Goal: Task Accomplishment & Management: Manage account settings

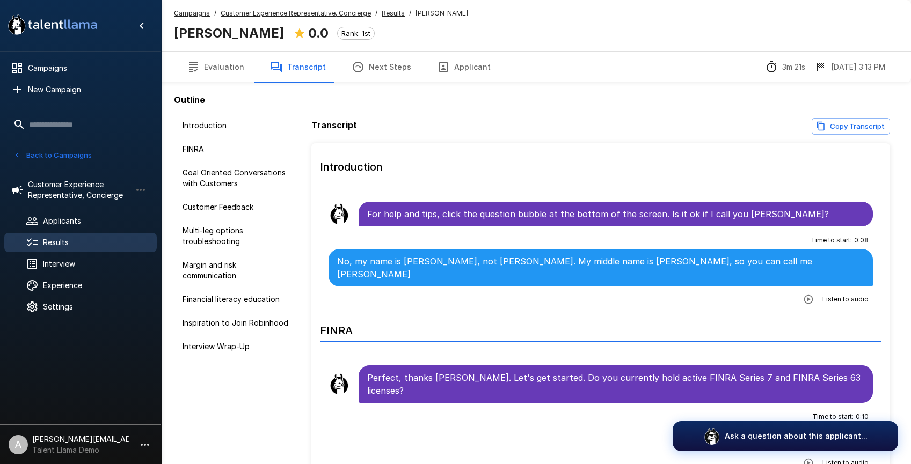
click at [317, 12] on u "Customer Experience Representative, Concierge" at bounding box center [296, 13] width 150 height 8
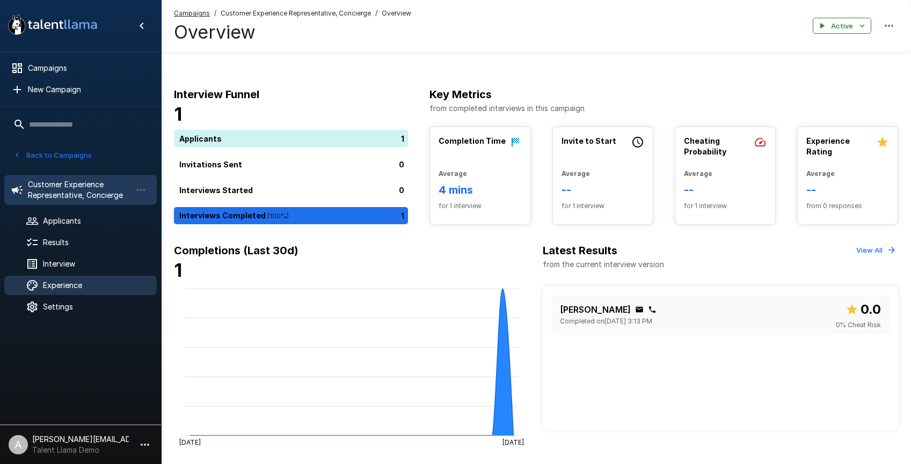
click at [78, 287] on span "Experience" at bounding box center [95, 285] width 105 height 11
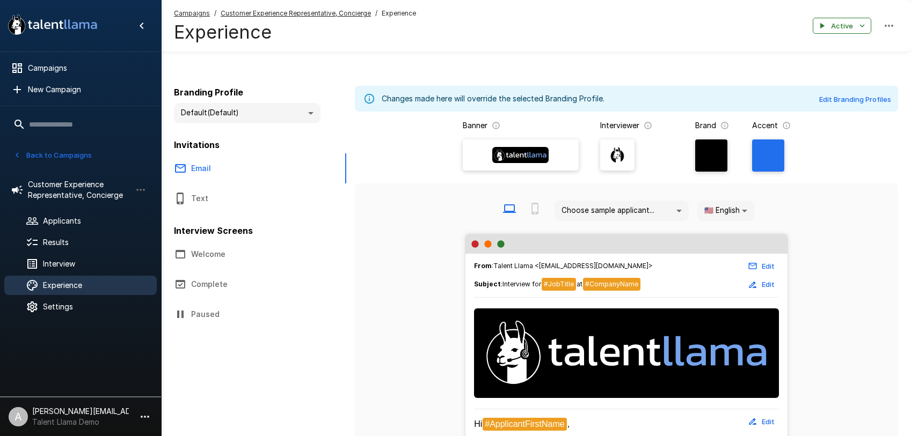
click at [144, 416] on icon "button" at bounding box center [145, 417] width 9 height 2
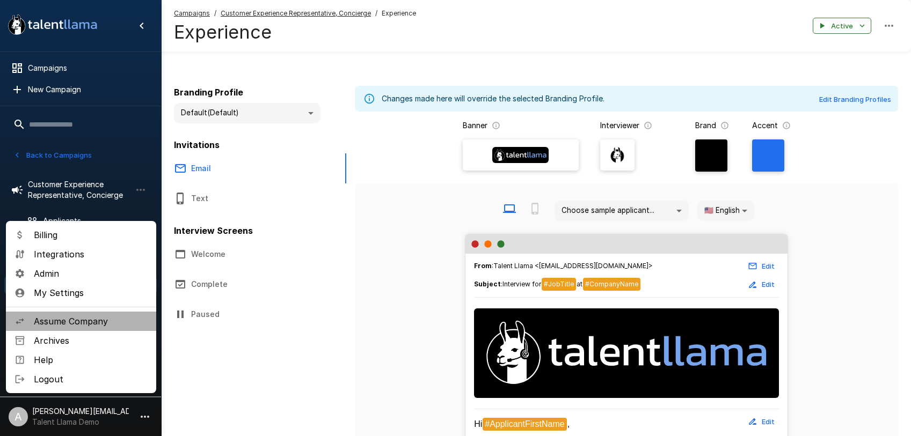
click at [87, 324] on span "Assume Company" at bounding box center [91, 321] width 114 height 13
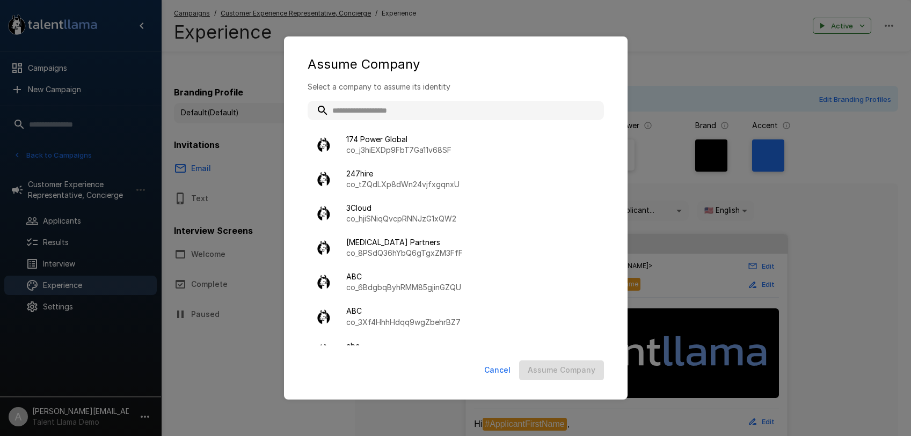
click at [423, 112] on input "text" at bounding box center [456, 110] width 296 height 19
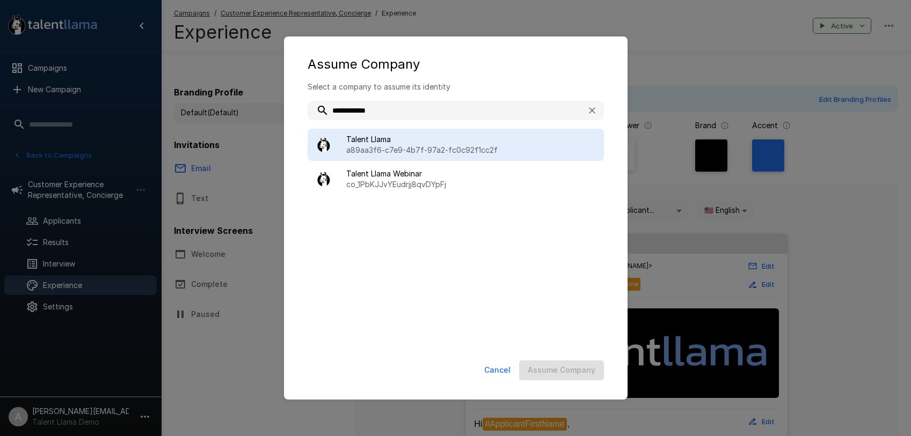
type input "**********"
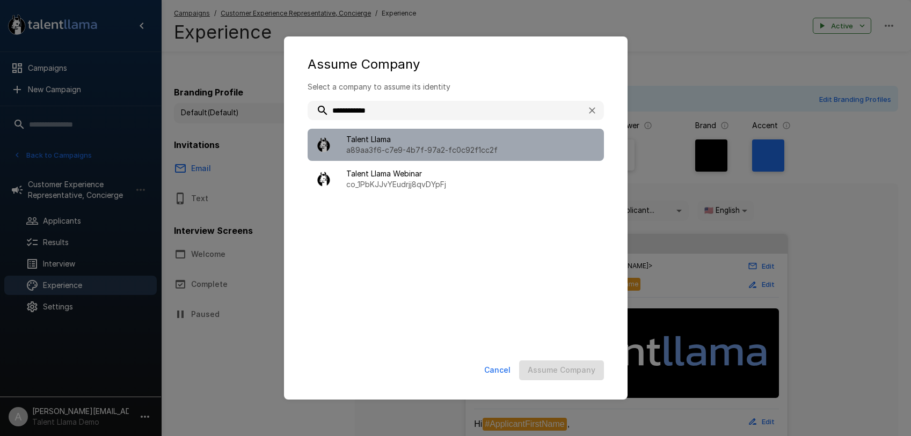
click at [419, 135] on span "Talent Llama" at bounding box center [470, 139] width 249 height 11
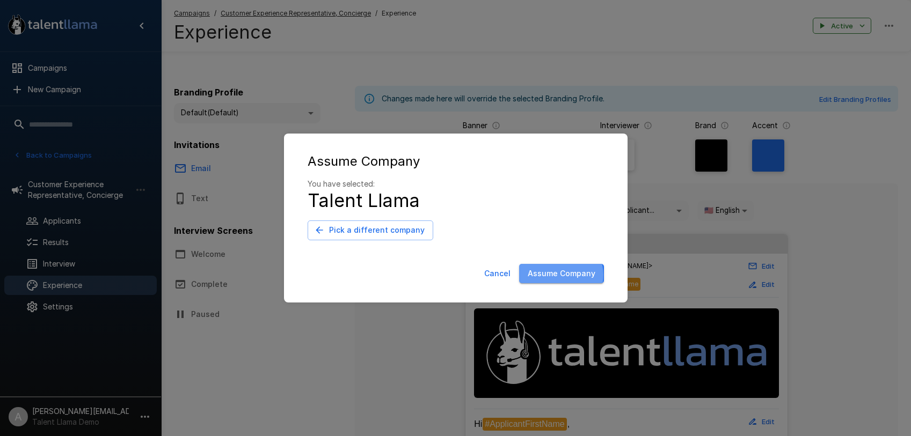
click at [559, 275] on button "Assume Company" at bounding box center [561, 274] width 85 height 20
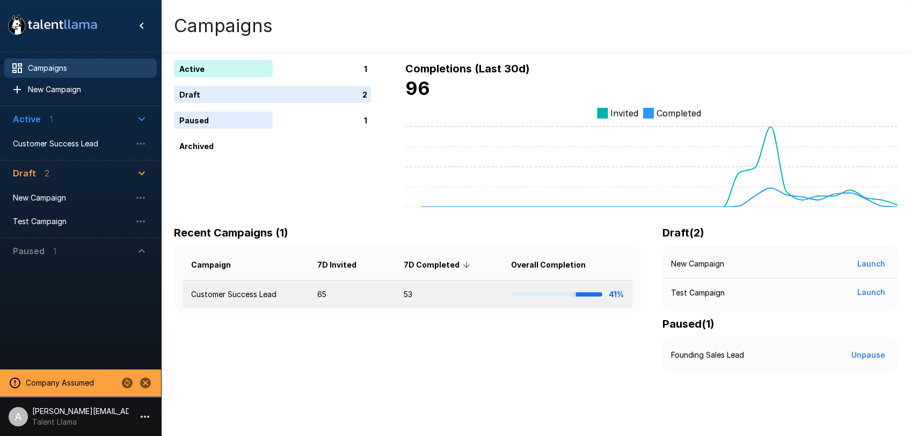
click at [325, 291] on td "65" at bounding box center [352, 295] width 86 height 28
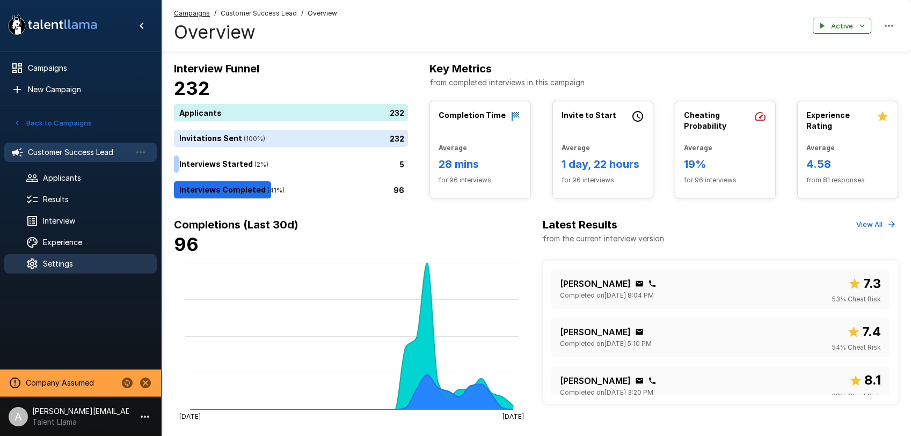
click at [64, 272] on div "Settings" at bounding box center [80, 263] width 152 height 19
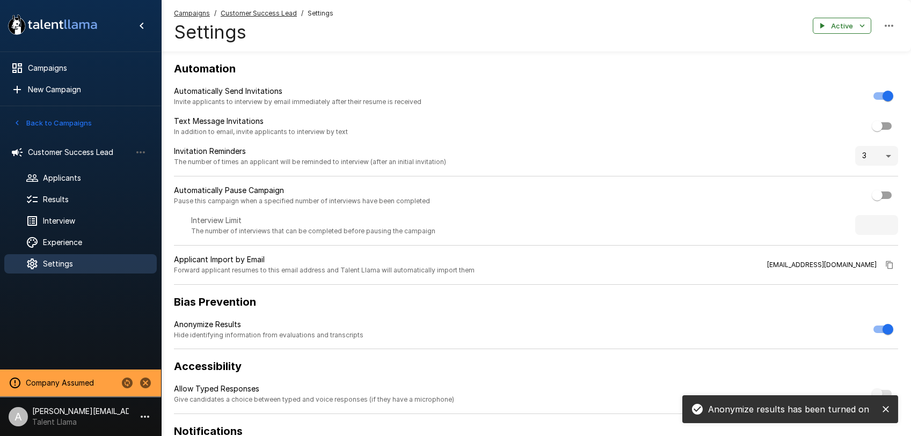
click at [243, 10] on u "Customer Success Lead" at bounding box center [259, 13] width 76 height 8
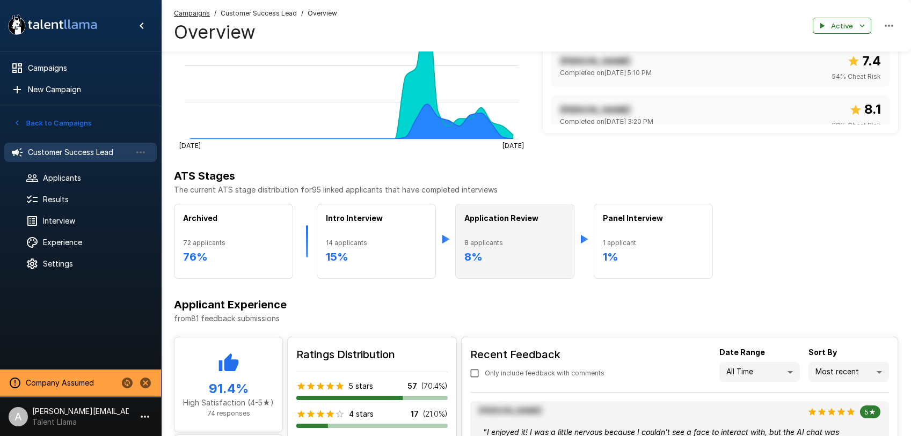
scroll to position [348, 0]
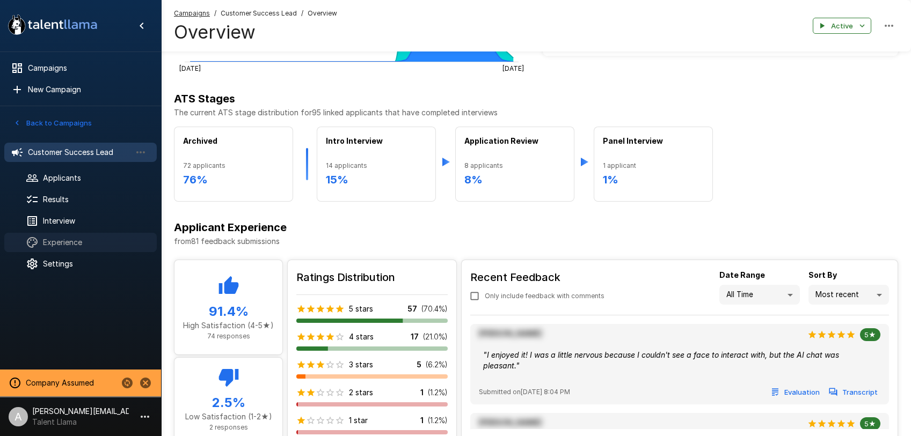
click at [77, 245] on span "Experience" at bounding box center [95, 242] width 105 height 11
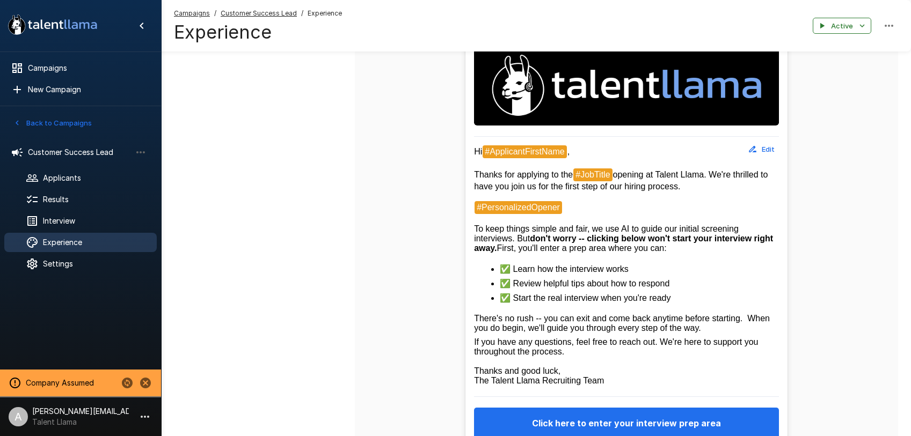
scroll to position [258, 0]
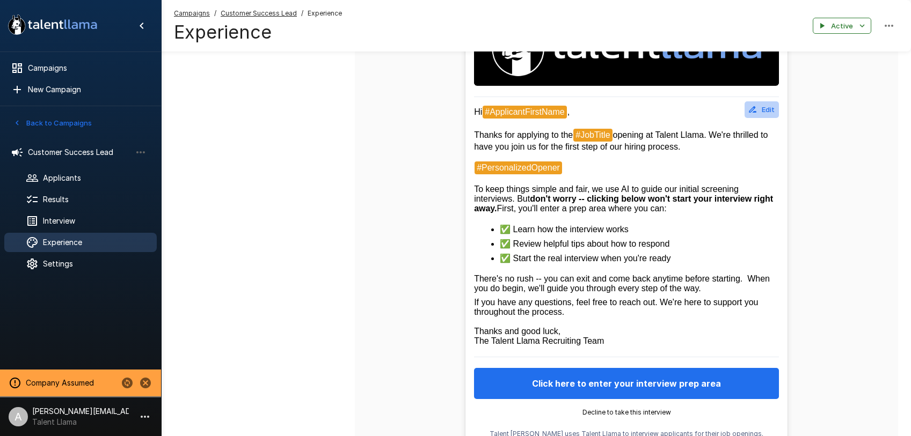
click at [759, 111] on button "Edit" at bounding box center [761, 109] width 34 height 17
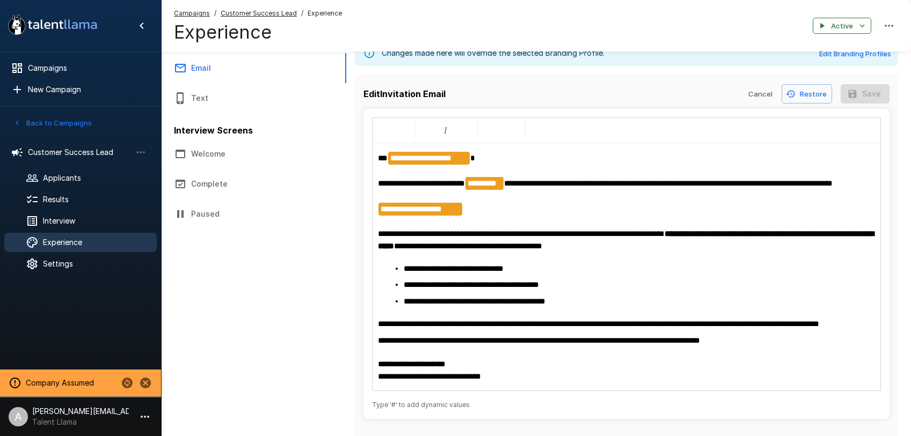
scroll to position [23, 0]
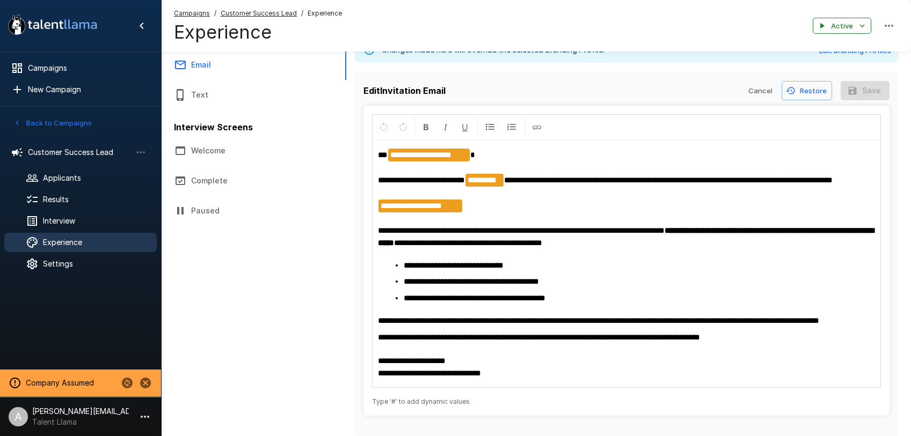
click at [587, 295] on li "**********" at bounding box center [631, 298] width 454 height 12
click at [597, 343] on div "**********" at bounding box center [626, 264] width 508 height 247
click at [611, 327] on p "**********" at bounding box center [626, 321] width 497 height 12
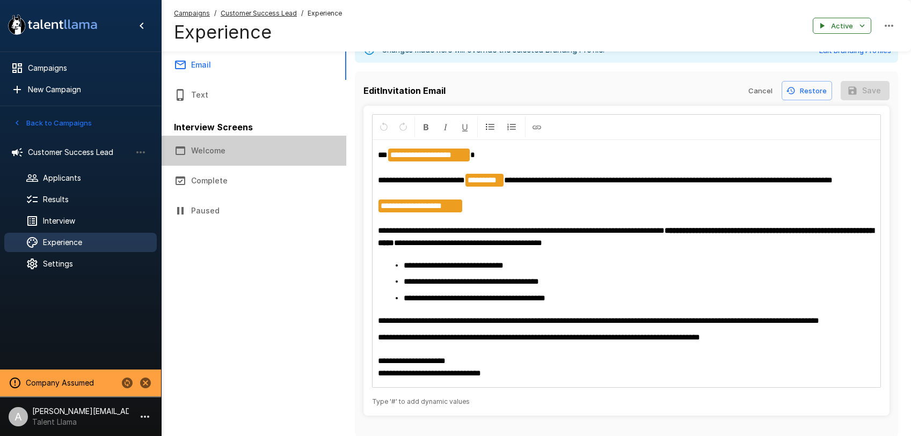
click at [215, 156] on button "Welcome" at bounding box center [253, 151] width 185 height 30
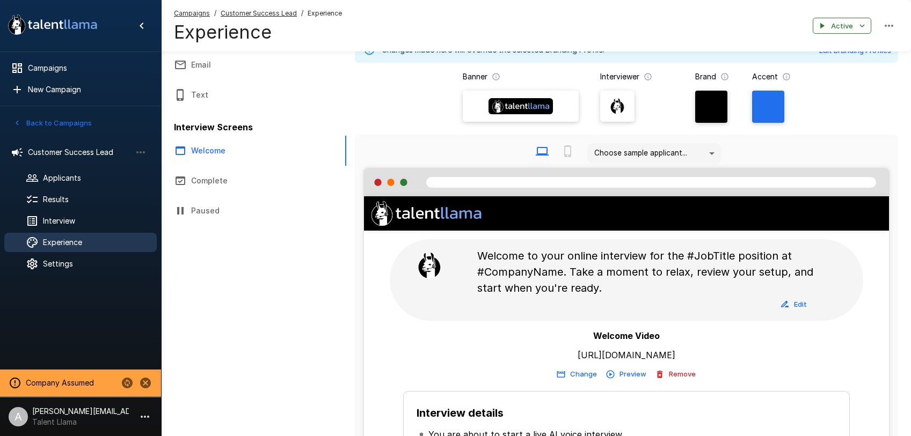
click at [633, 376] on button "Preview" at bounding box center [626, 374] width 45 height 17
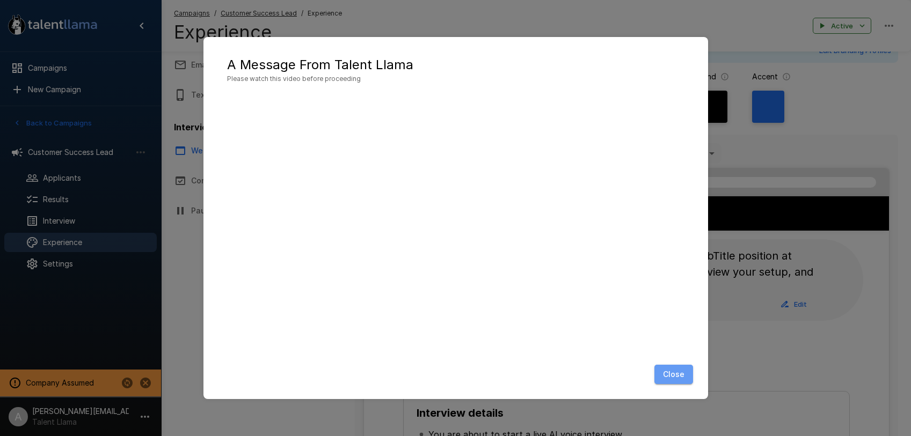
click at [671, 379] on button "Close" at bounding box center [673, 375] width 39 height 20
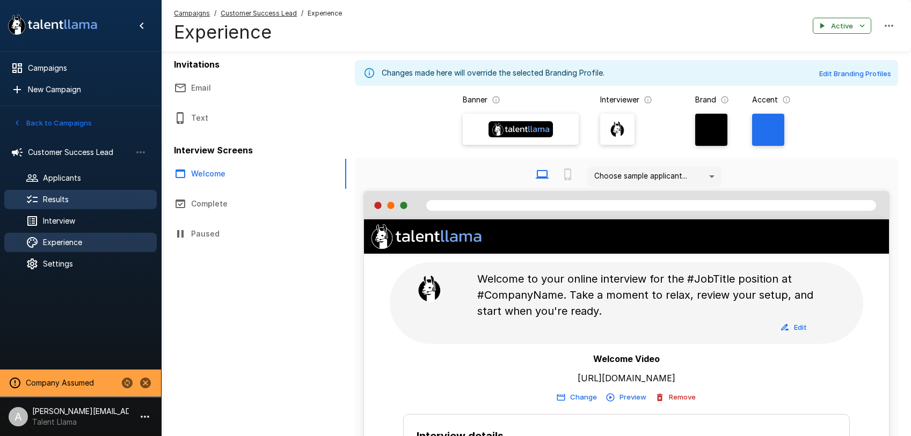
click at [63, 197] on span "Results" at bounding box center [95, 199] width 105 height 11
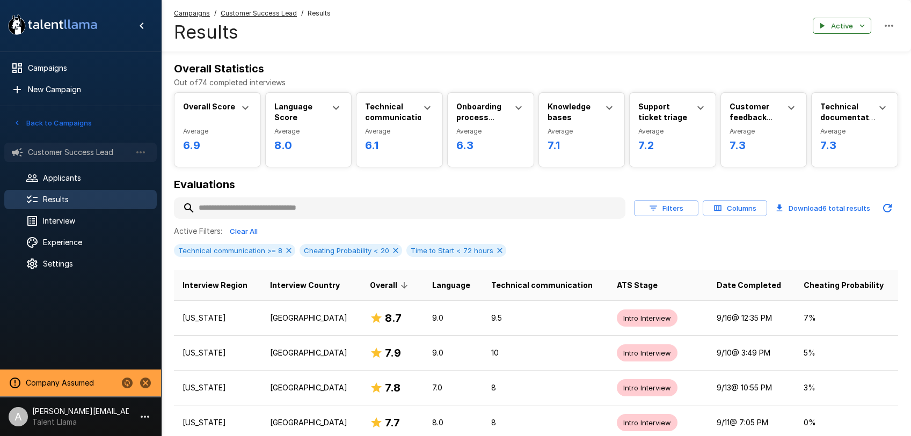
click at [71, 150] on span "Customer Success Lead" at bounding box center [79, 152] width 103 height 11
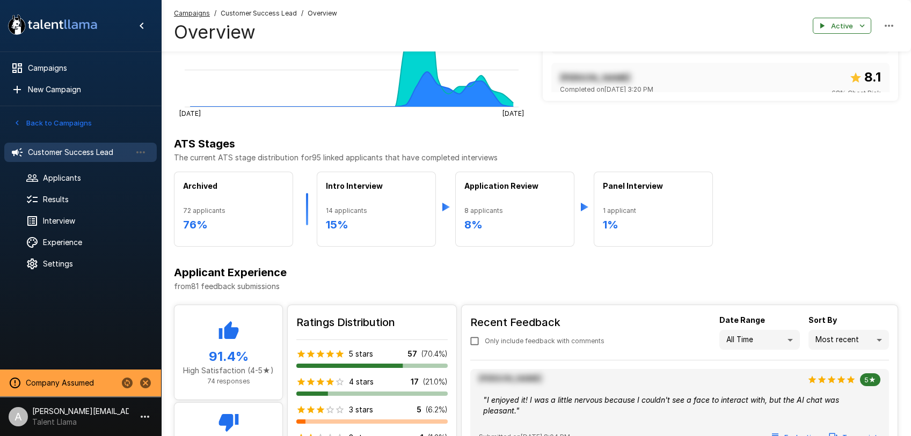
scroll to position [402, 0]
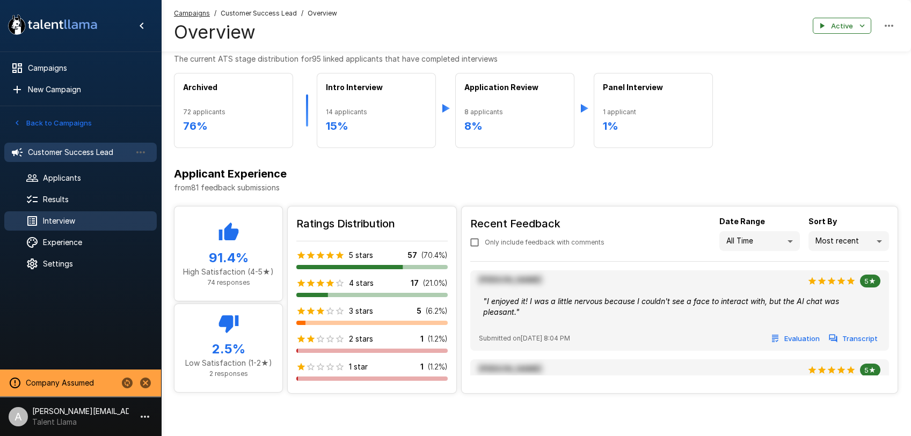
click at [74, 225] on span "Interview" at bounding box center [95, 221] width 105 height 11
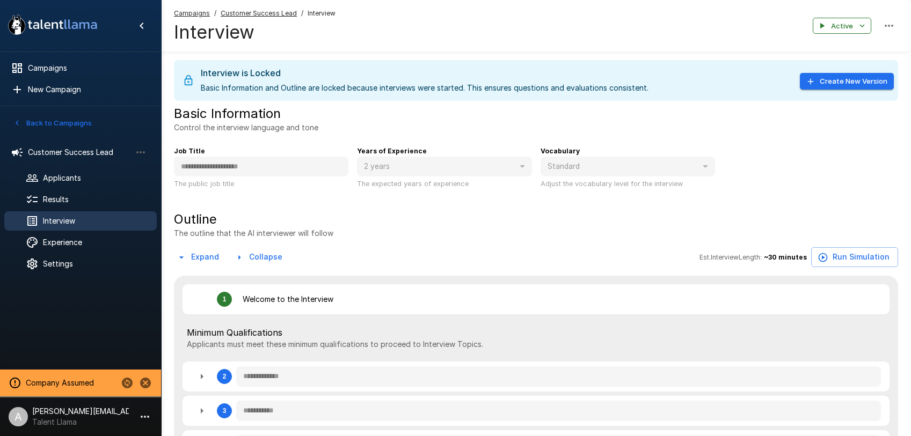
type textarea "*"
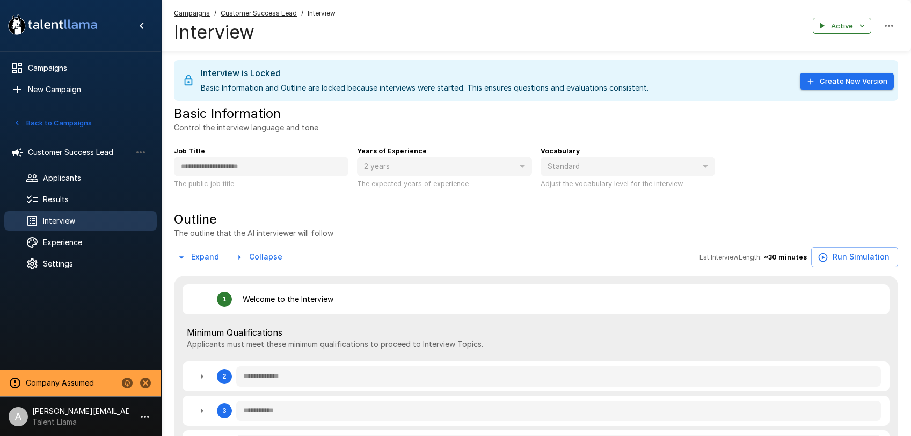
type textarea "*"
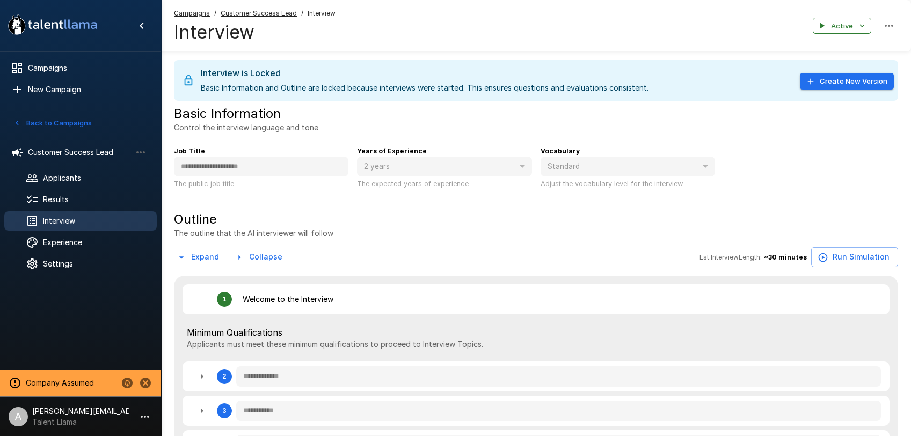
type textarea "*"
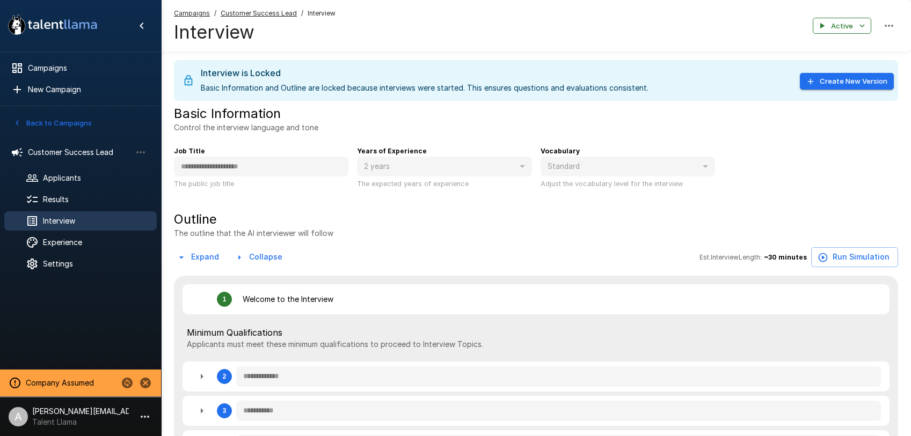
type textarea "*"
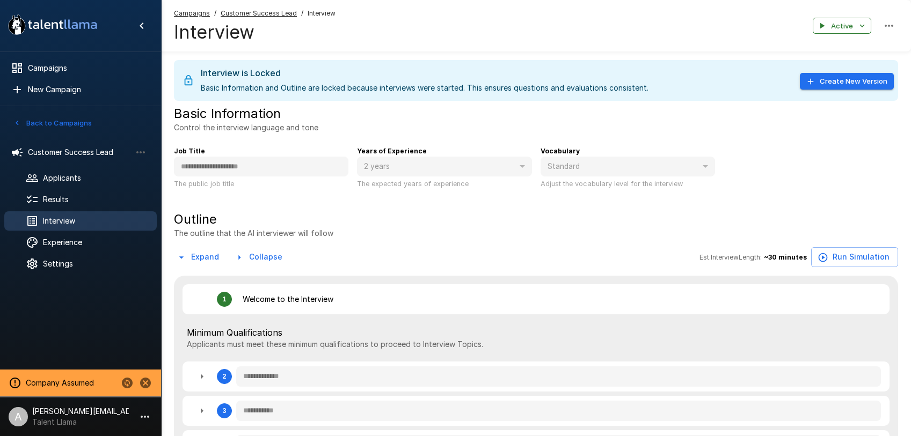
type textarea "*"
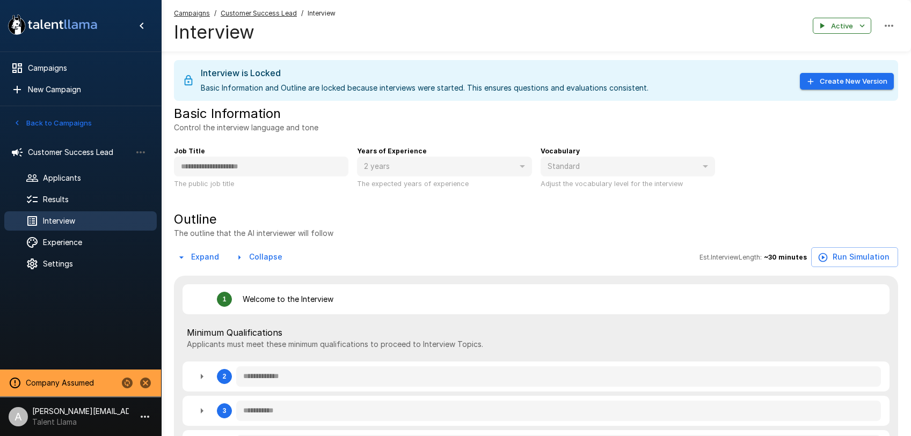
type textarea "*"
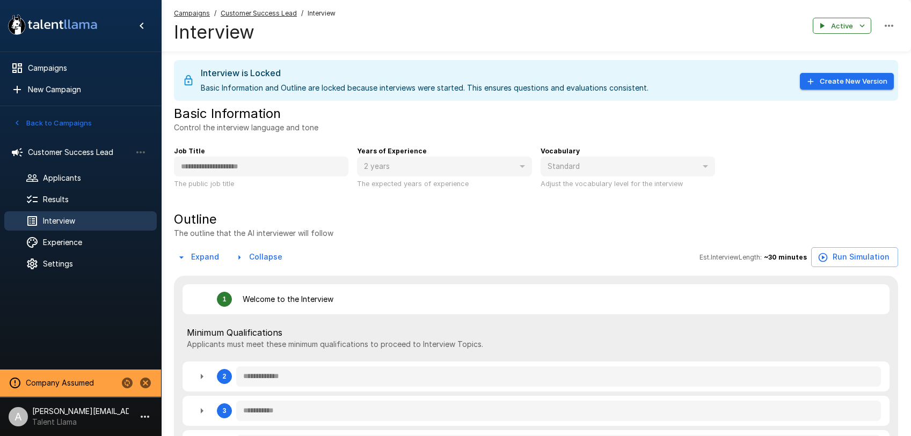
type textarea "*"
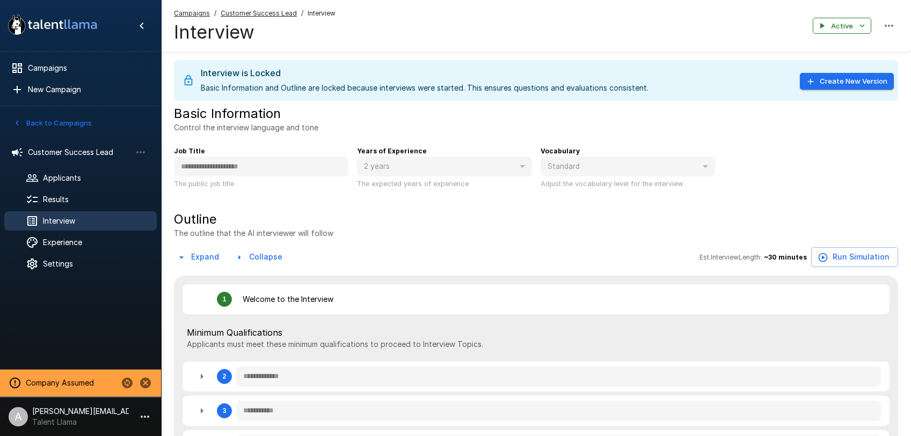
type textarea "*"
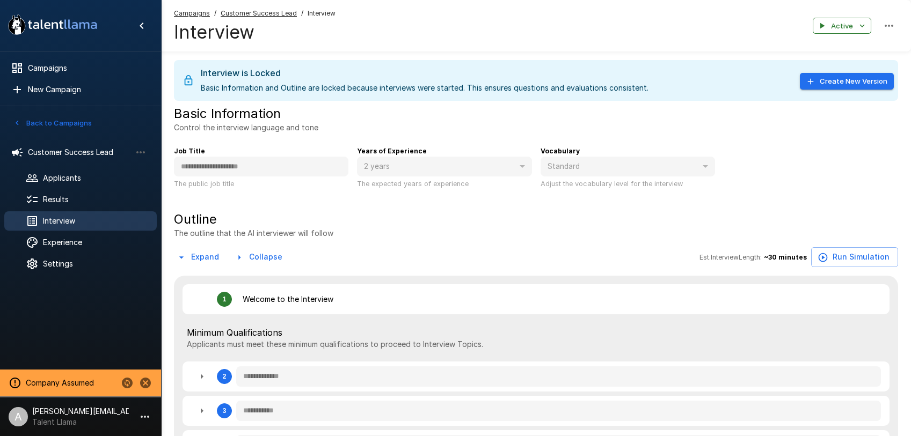
type textarea "*"
click at [813, 78] on icon "button" at bounding box center [811, 82] width 10 height 10
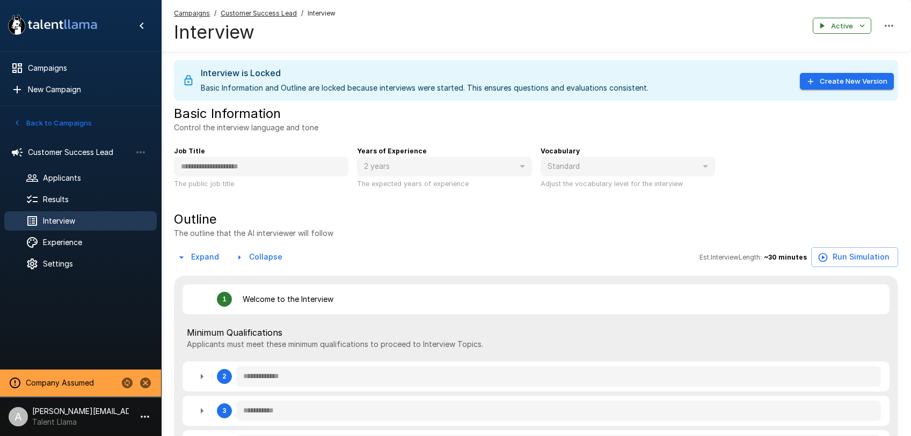
type textarea "*"
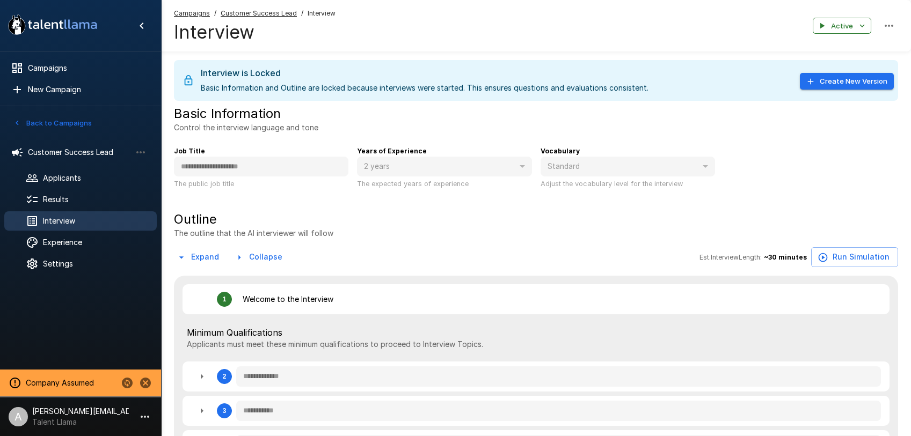
type textarea "*"
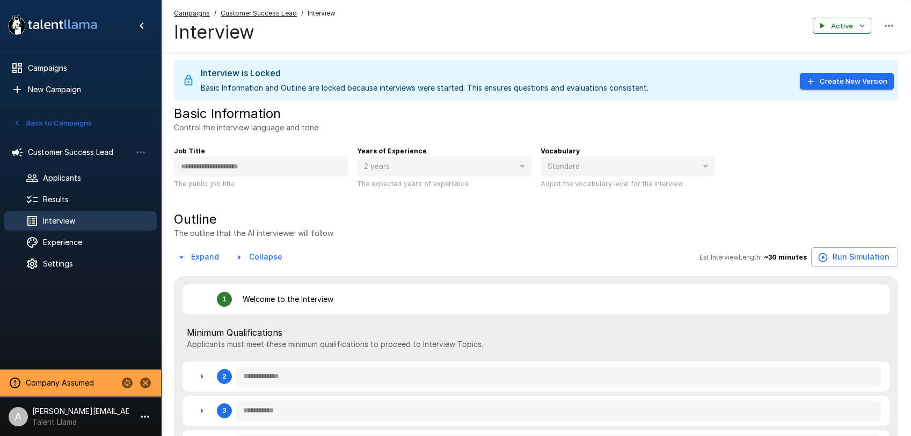
type textarea "*"
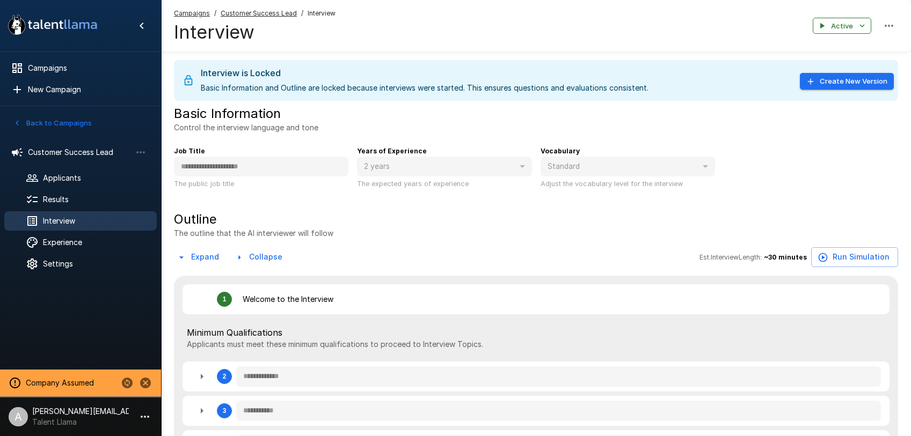
type textarea "*"
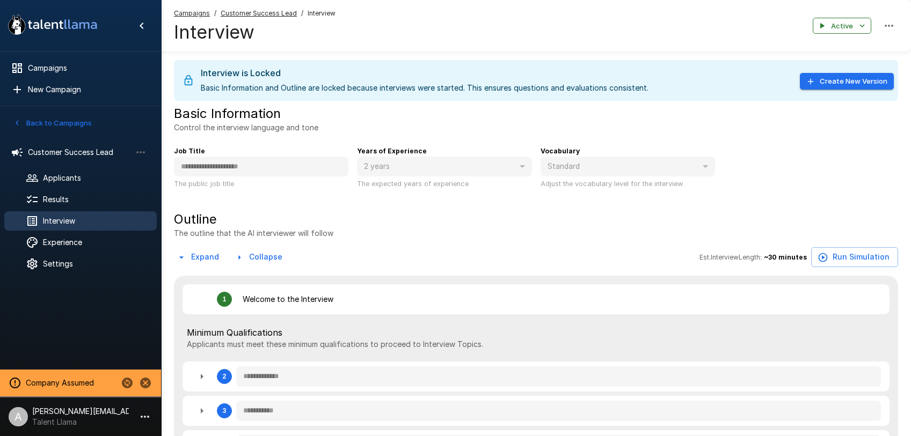
type textarea "*"
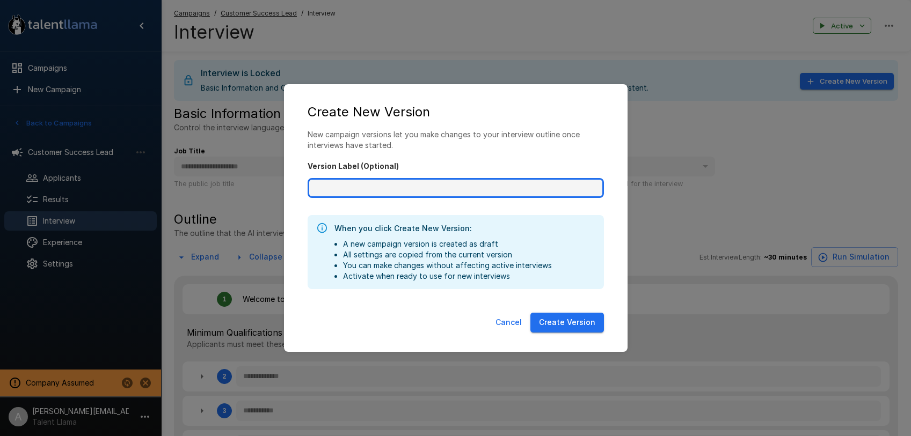
click at [349, 197] on input "Version Label (Optional)" at bounding box center [456, 188] width 296 height 20
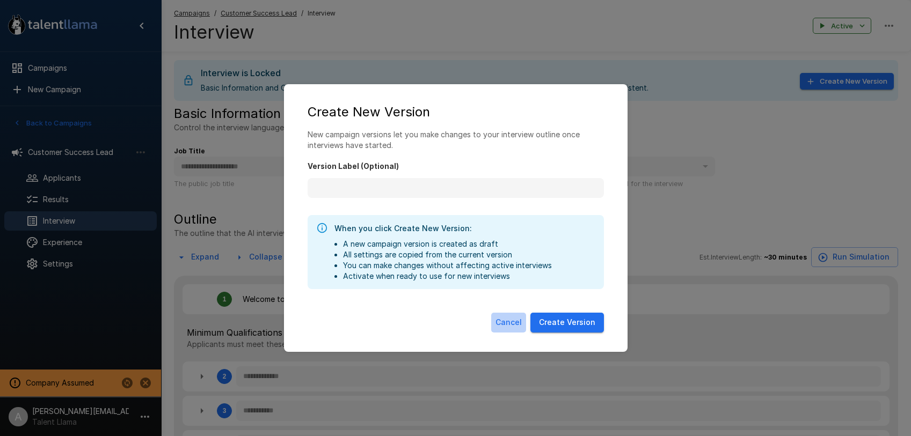
click at [512, 326] on button "Cancel" at bounding box center [508, 323] width 35 height 20
type textarea "*"
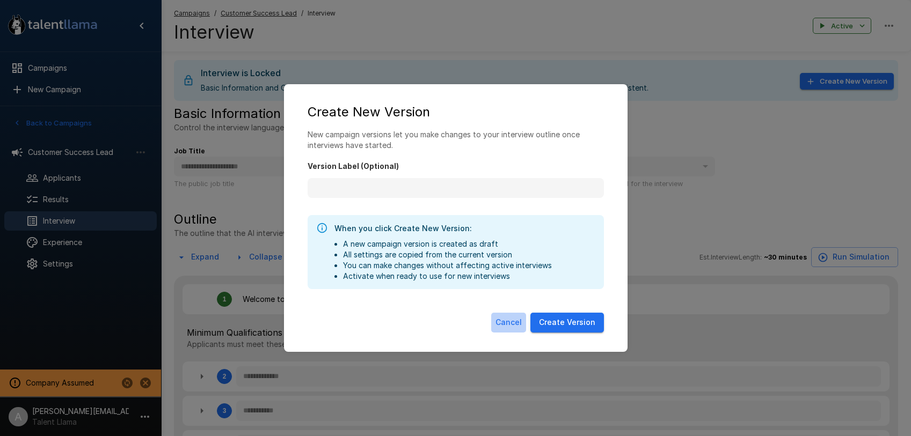
type textarea "*"
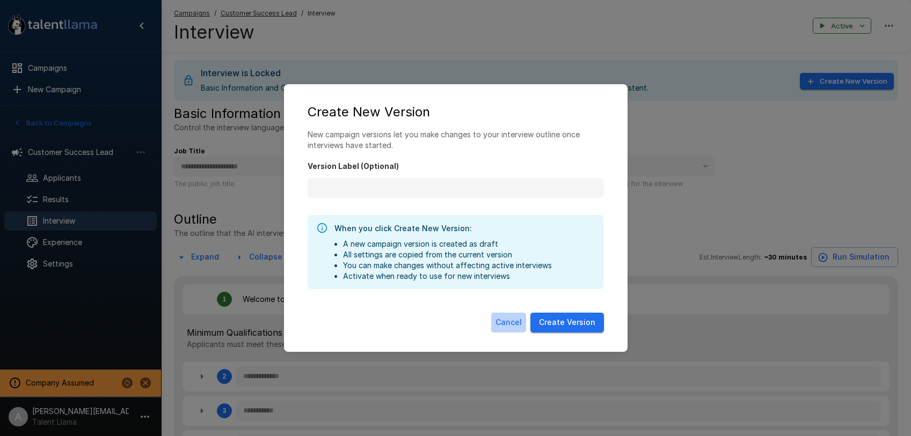
type textarea "*"
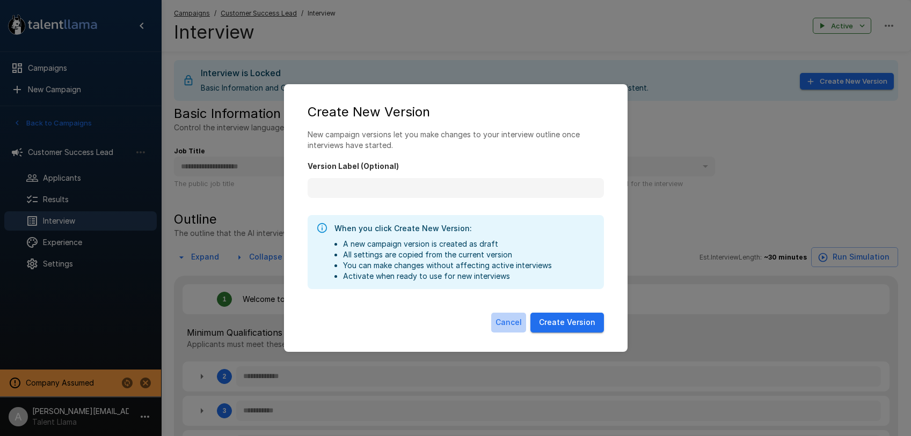
type textarea "*"
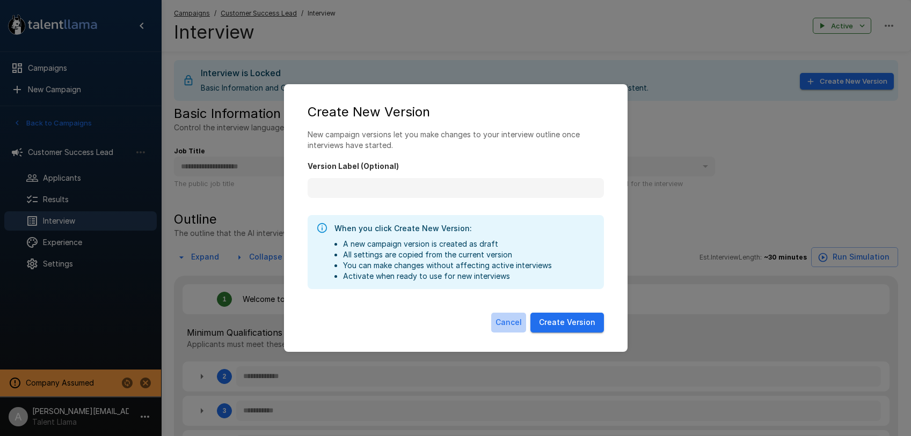
type textarea "*"
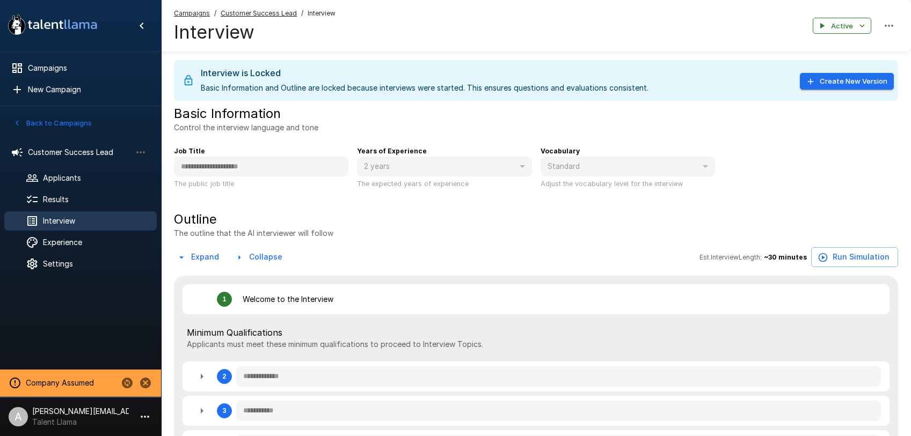
click at [69, 125] on button "Back to Campaigns" at bounding box center [53, 123] width 84 height 17
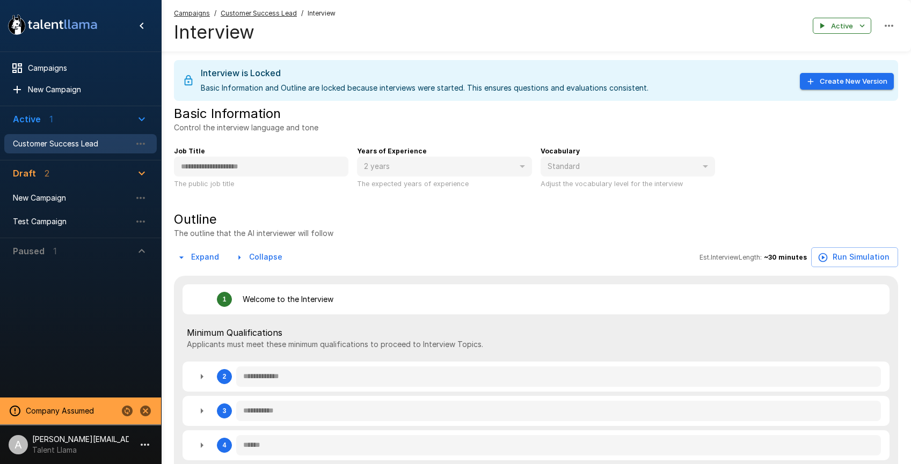
type textarea "*"
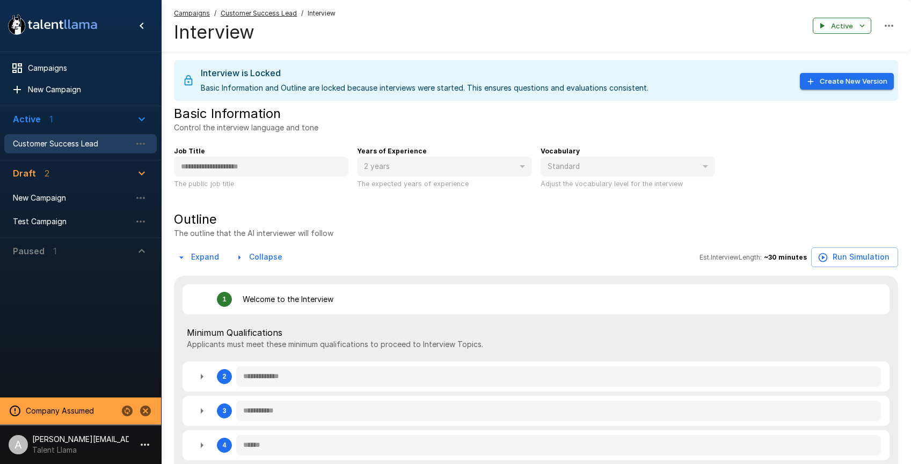
type textarea "*"
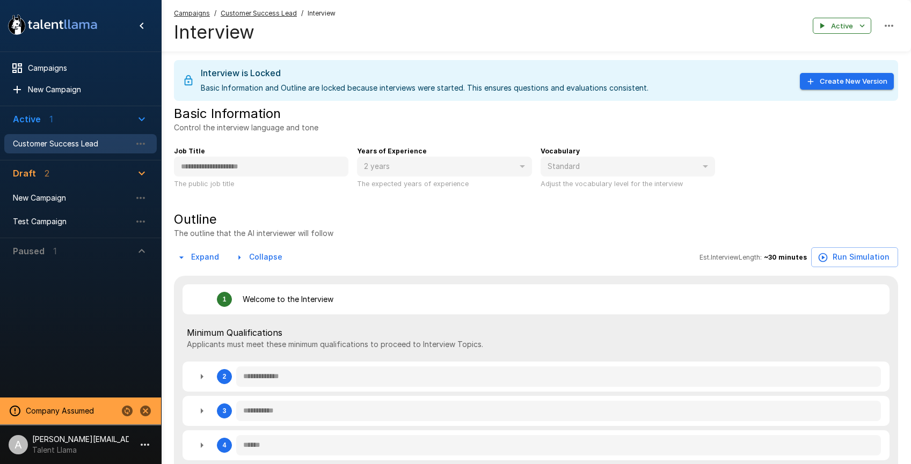
type textarea "*"
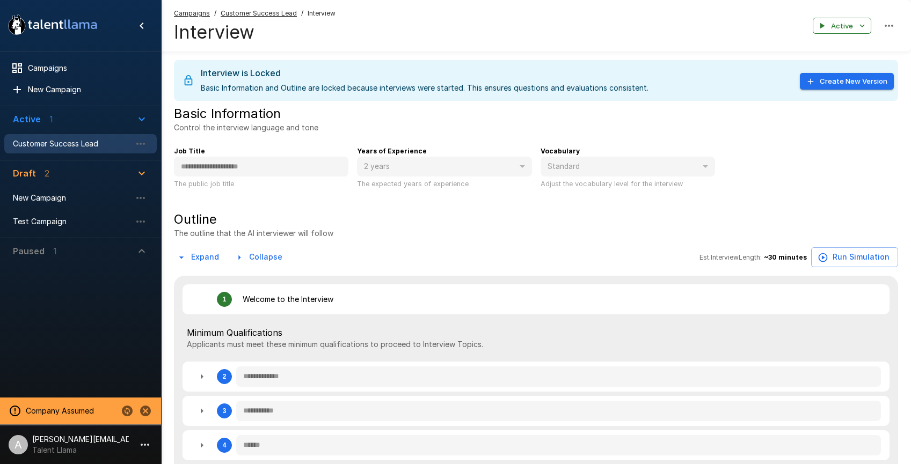
type textarea "*"
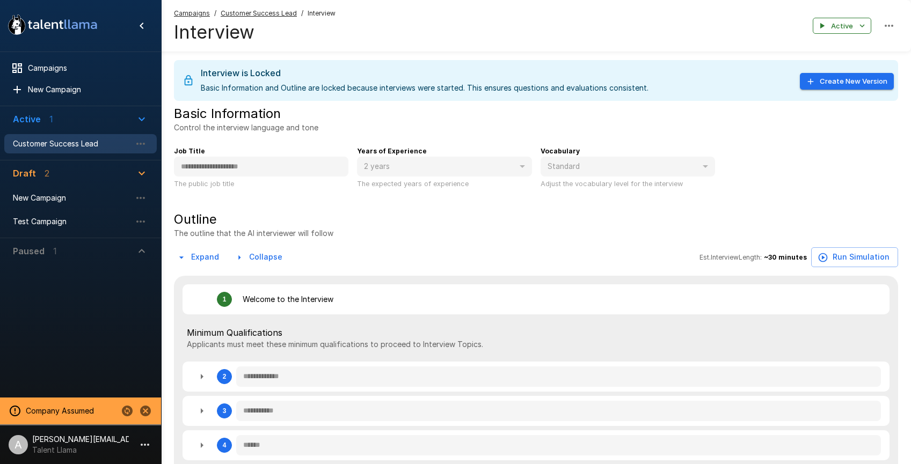
type textarea "*"
click at [130, 410] on icon "Change to another company" at bounding box center [127, 411] width 11 height 11
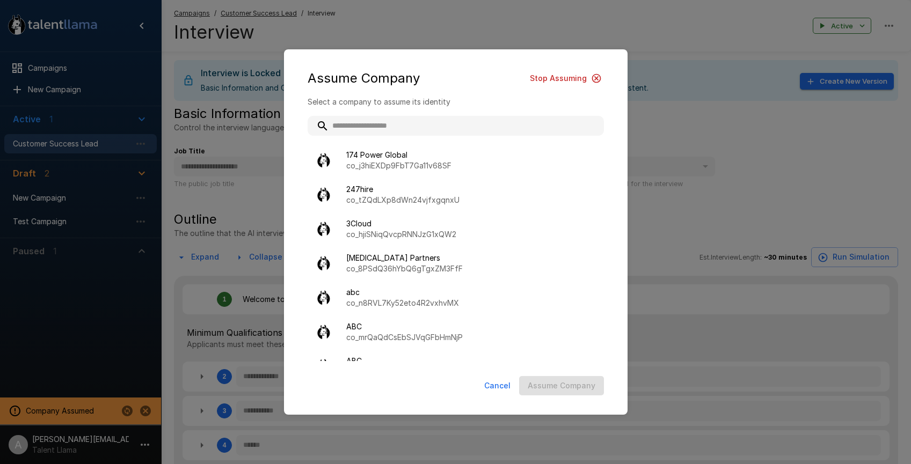
click at [391, 128] on input "text" at bounding box center [456, 125] width 296 height 19
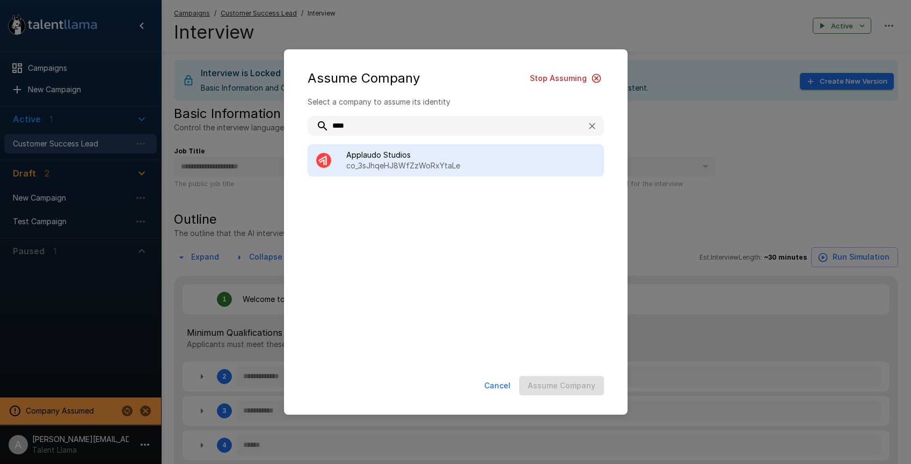
type input "****"
click at [418, 163] on p "co_3sJhqeHJ8WfZzWoRxYtaLe" at bounding box center [470, 165] width 249 height 11
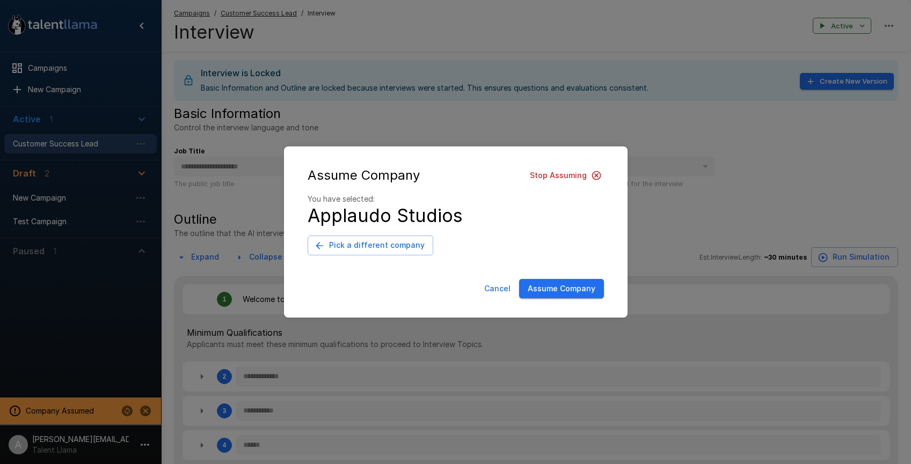
click at [561, 289] on button "Assume Company" at bounding box center [561, 289] width 85 height 20
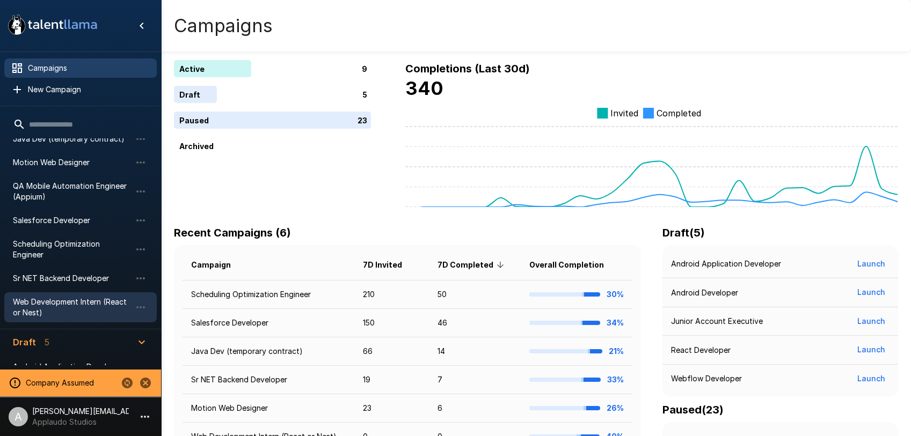
scroll to position [99, 0]
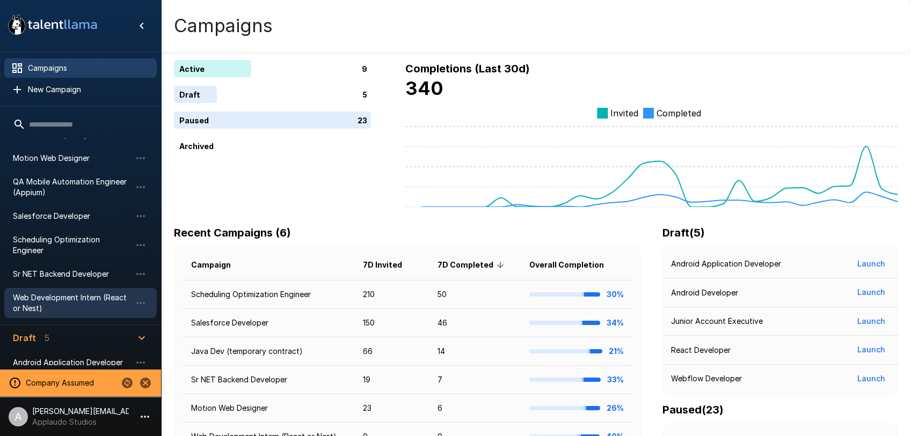
click at [77, 292] on span "Web Development Intern (React or Nest)" at bounding box center [72, 302] width 118 height 21
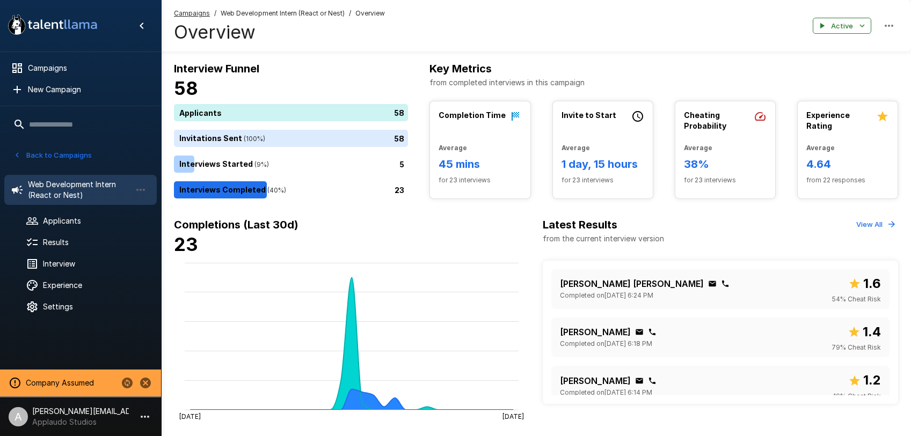
click at [67, 158] on button "Back to Campaigns" at bounding box center [53, 155] width 84 height 17
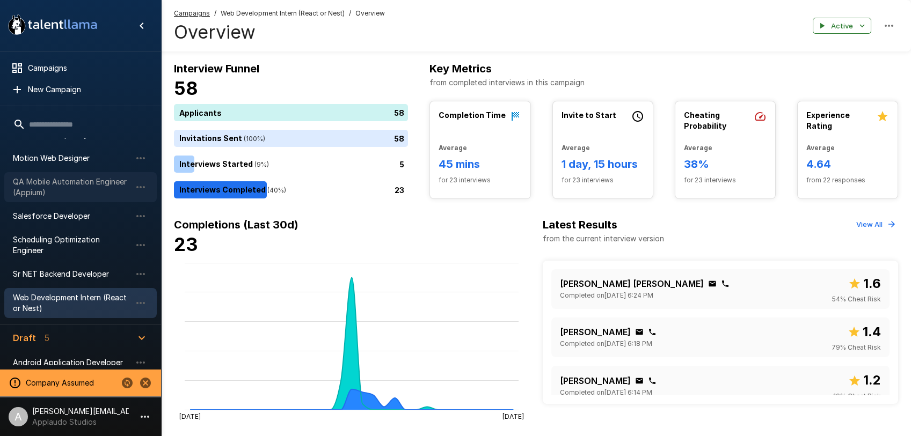
drag, startPoint x: 63, startPoint y: 169, endPoint x: 69, endPoint y: 169, distance: 5.4
click at [63, 177] on span "QA Mobile Automation Engineer (Appium)" at bounding box center [72, 187] width 118 height 21
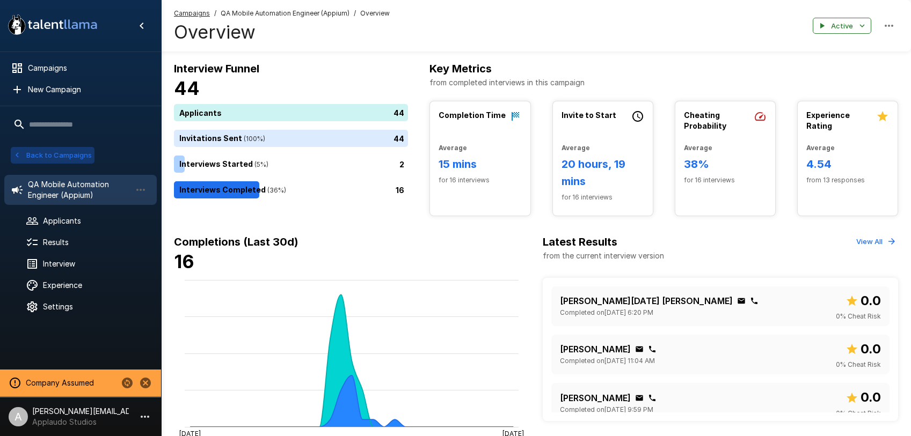
click at [47, 157] on button "Back to Campaigns" at bounding box center [53, 155] width 84 height 17
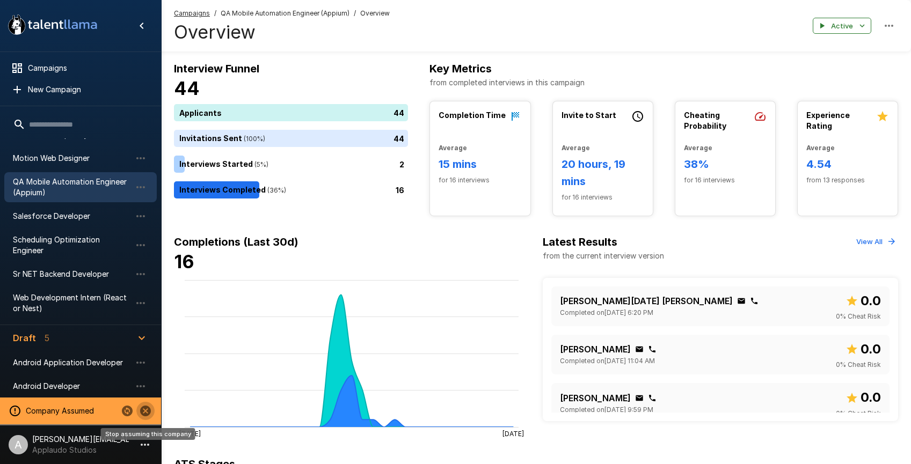
click at [143, 411] on icon "Stop assuming this company" at bounding box center [145, 411] width 11 height 11
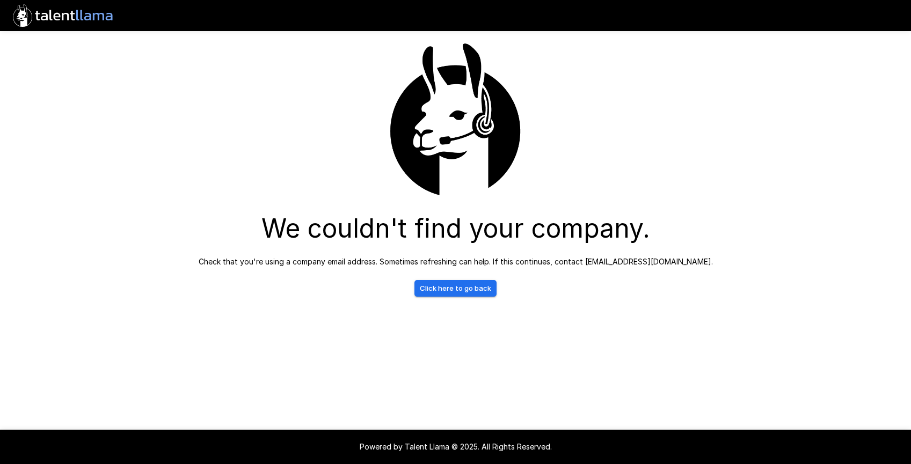
click at [88, 21] on icon ".st0{fill:#FFFFFF;} .st1{fill:#76a4ed;}" at bounding box center [63, 15] width 108 height 31
click at [87, 16] on icon at bounding box center [87, 17] width 7 height 8
click at [757, 136] on div "We couldn't find your company. Check that you're using a company email address.…" at bounding box center [456, 165] width 618 height 262
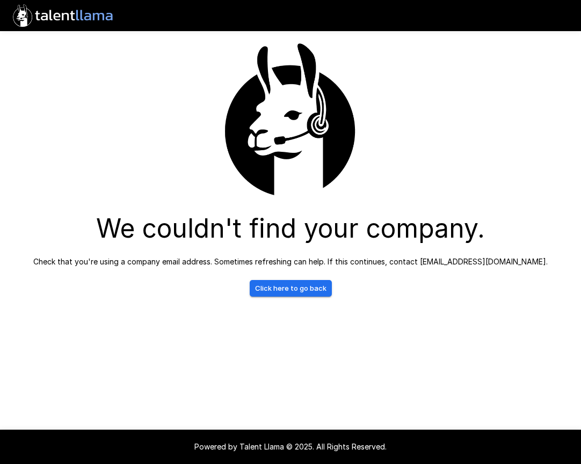
click at [453, 221] on h3 "We couldn't find your company." at bounding box center [290, 229] width 389 height 30
